Goal: Find specific page/section: Find specific page/section

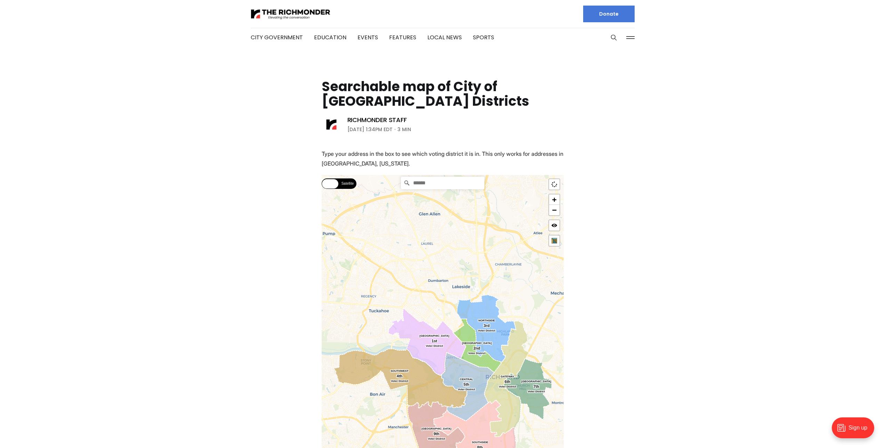
click at [424, 182] on input "Search" at bounding box center [442, 183] width 83 height 13
type input "**********"
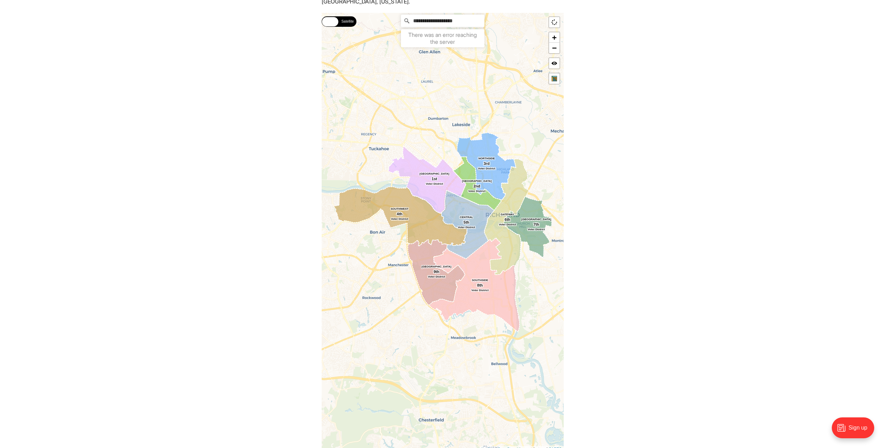
scroll to position [173, 0]
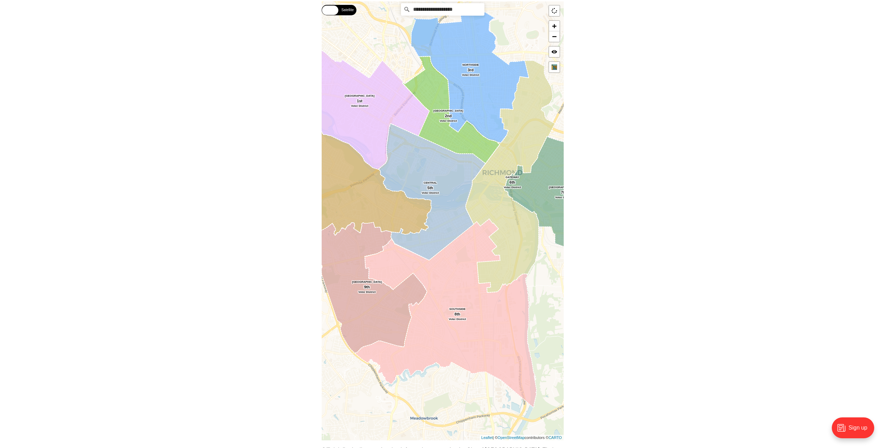
click at [516, 144] on icon at bounding box center [509, 176] width 89 height 232
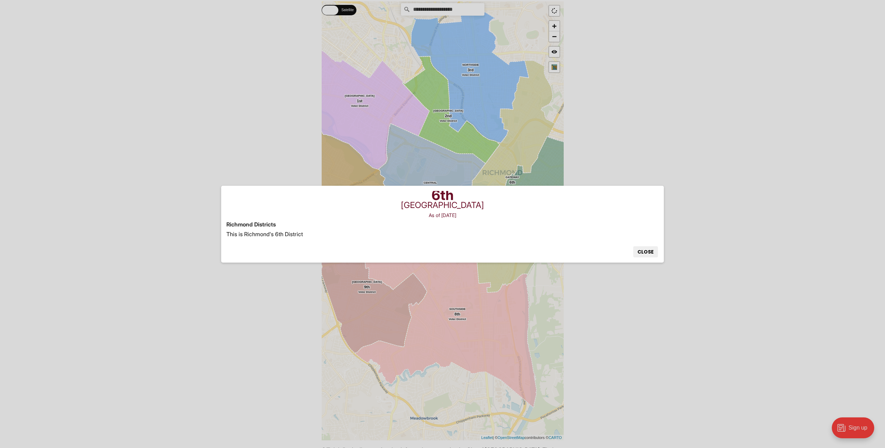
click at [649, 251] on button "Close" at bounding box center [645, 251] width 25 height 11
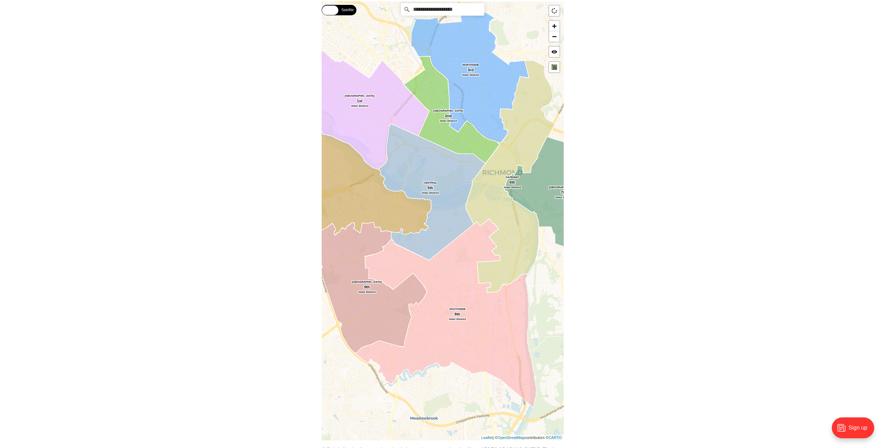
click at [543, 191] on icon at bounding box center [546, 197] width 84 height 122
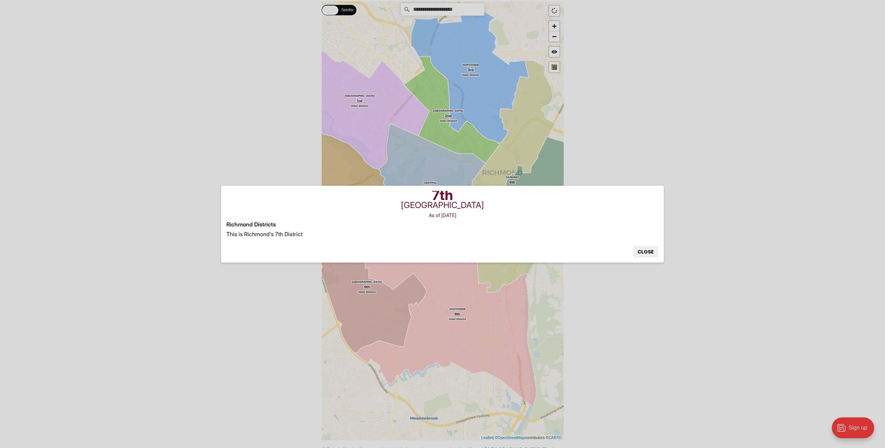
click at [643, 255] on button "Close" at bounding box center [645, 251] width 25 height 11
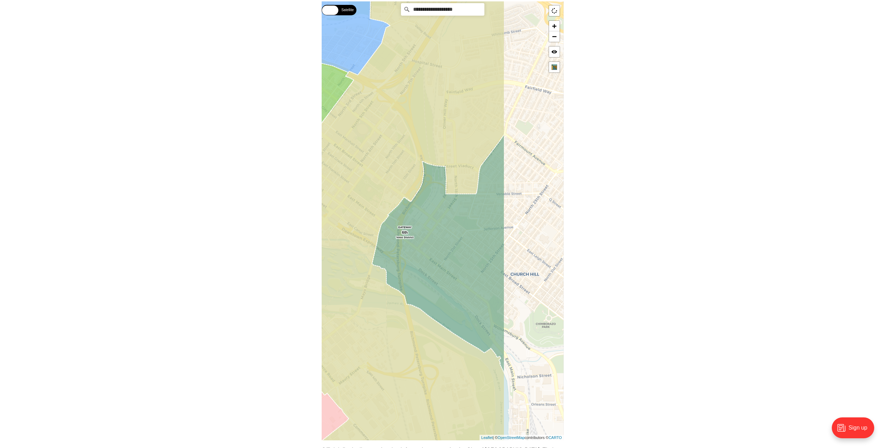
drag, startPoint x: 464, startPoint y: 127, endPoint x: 381, endPoint y: 160, distance: 90.0
click at [381, 160] on icon at bounding box center [360, 254] width 287 height 528
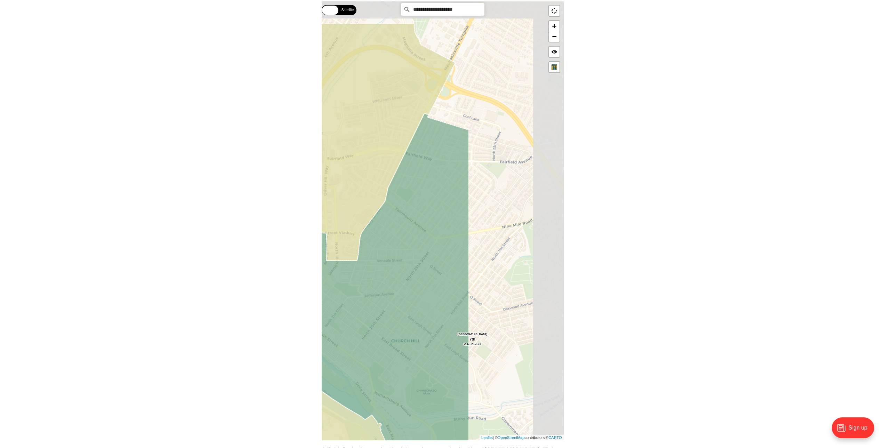
drag, startPoint x: 471, startPoint y: 116, endPoint x: 356, endPoint y: 180, distance: 131.9
click at [356, 180] on icon at bounding box center [316, 287] width 278 height 528
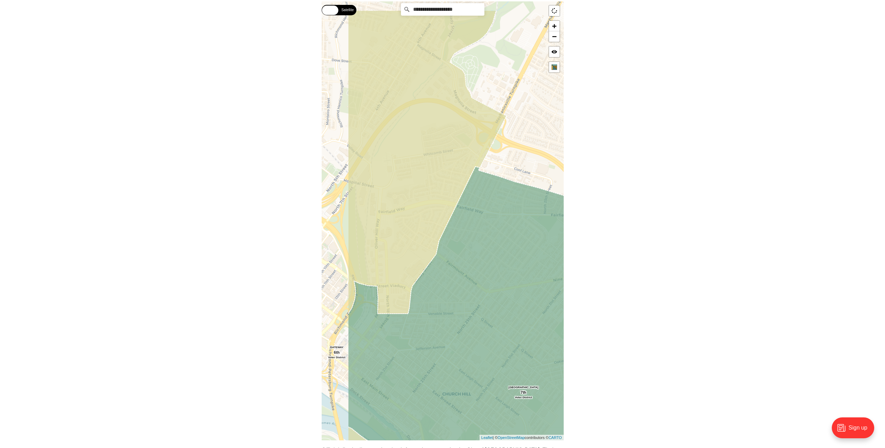
drag, startPoint x: 407, startPoint y: 147, endPoint x: 461, endPoint y: 204, distance: 77.9
click at [461, 204] on g at bounding box center [405, 274] width 470 height 528
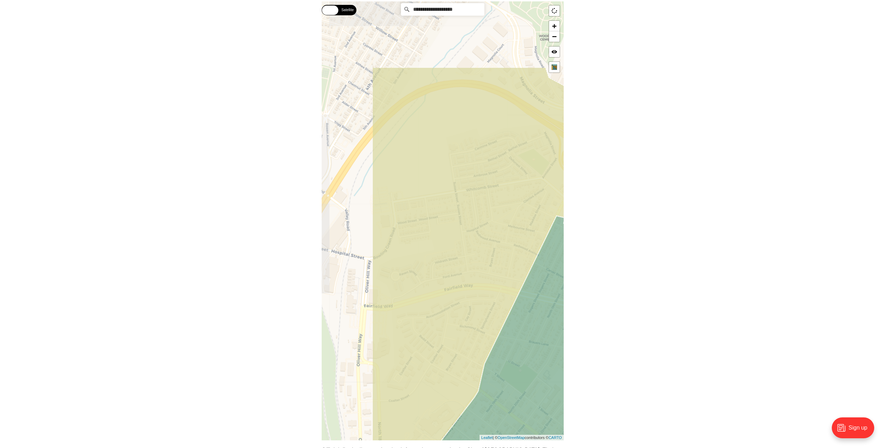
drag, startPoint x: 440, startPoint y: 173, endPoint x: 515, endPoint y: 280, distance: 130.2
click at [515, 280] on icon at bounding box center [495, 331] width 246 height 528
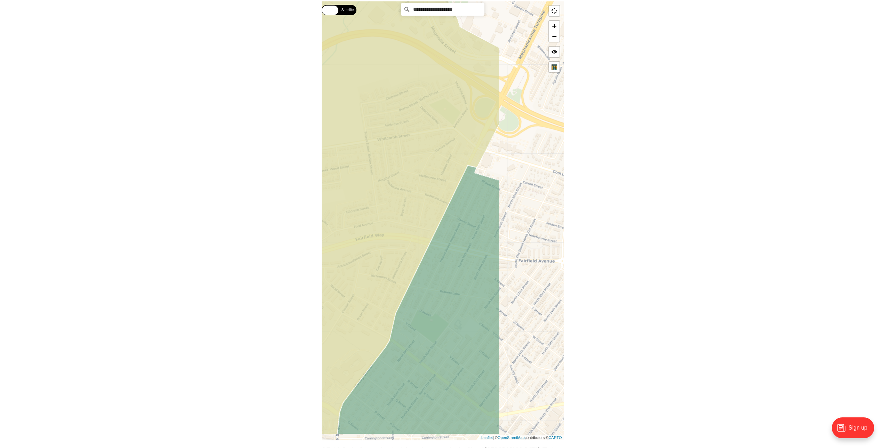
drag, startPoint x: 442, startPoint y: 133, endPoint x: 381, endPoint y: 103, distance: 67.3
click at [381, 103] on icon at bounding box center [354, 170] width 292 height 528
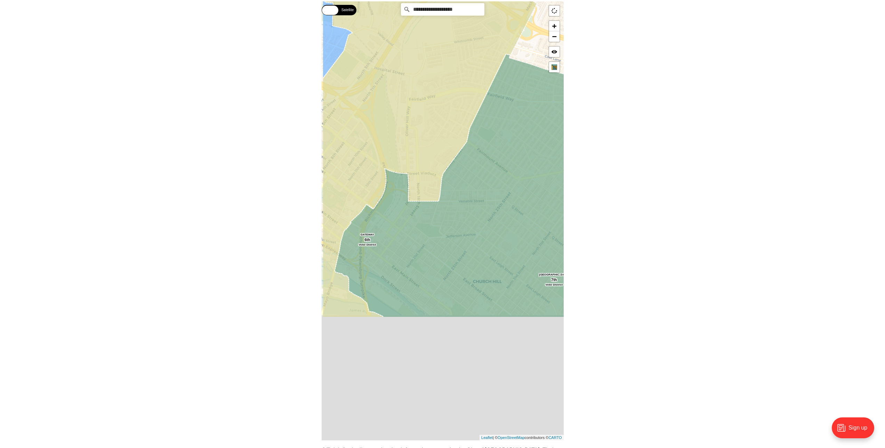
drag, startPoint x: 467, startPoint y: 288, endPoint x: 480, endPoint y: 162, distance: 126.2
click at [480, 171] on icon at bounding box center [473, 185] width 279 height 263
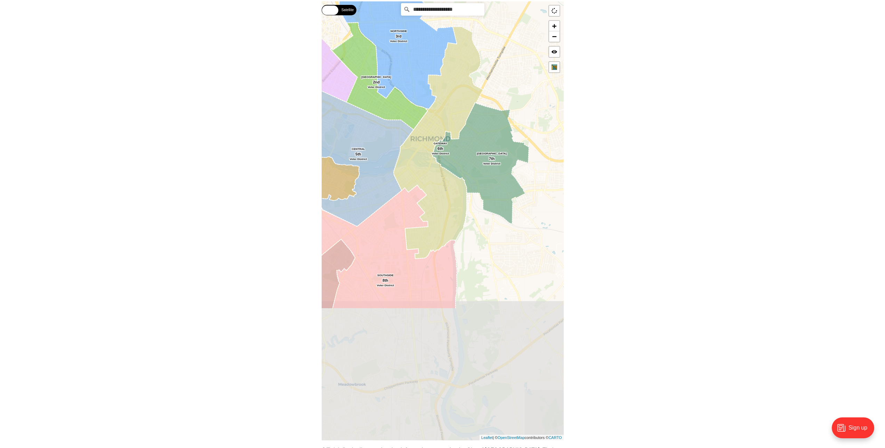
drag, startPoint x: 449, startPoint y: 387, endPoint x: 425, endPoint y: 291, distance: 99.0
click at [455, 206] on icon at bounding box center [437, 143] width 89 height 232
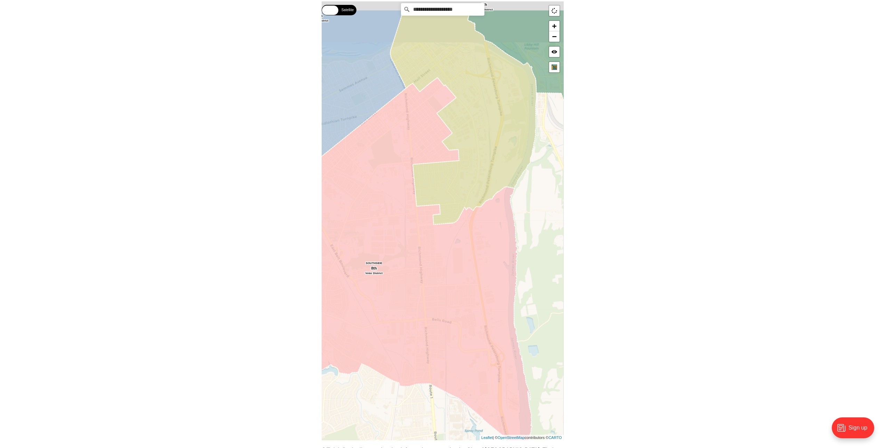
drag, startPoint x: 471, startPoint y: 224, endPoint x: 446, endPoint y: 341, distance: 119.8
click at [446, 341] on icon at bounding box center [411, 266] width 239 height 376
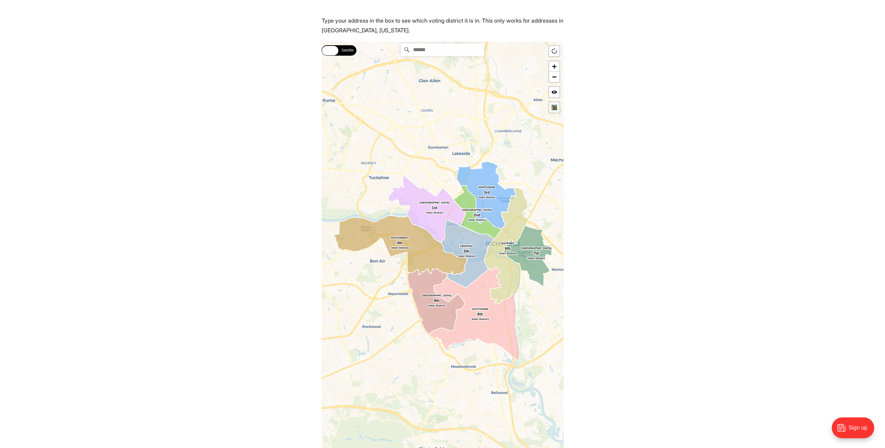
scroll to position [171, 0]
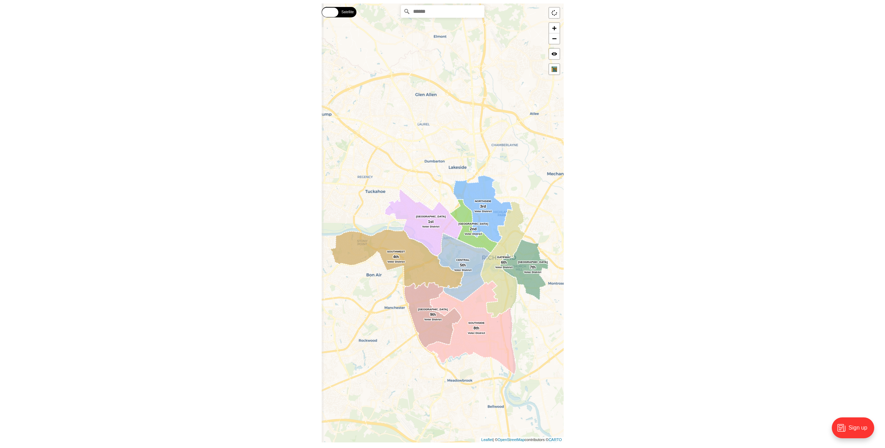
drag, startPoint x: 415, startPoint y: 213, endPoint x: 448, endPoint y: 219, distance: 33.4
click at [448, 219] on icon at bounding box center [423, 221] width 78 height 67
